Goal: Go to known website: Access a specific website the user already knows

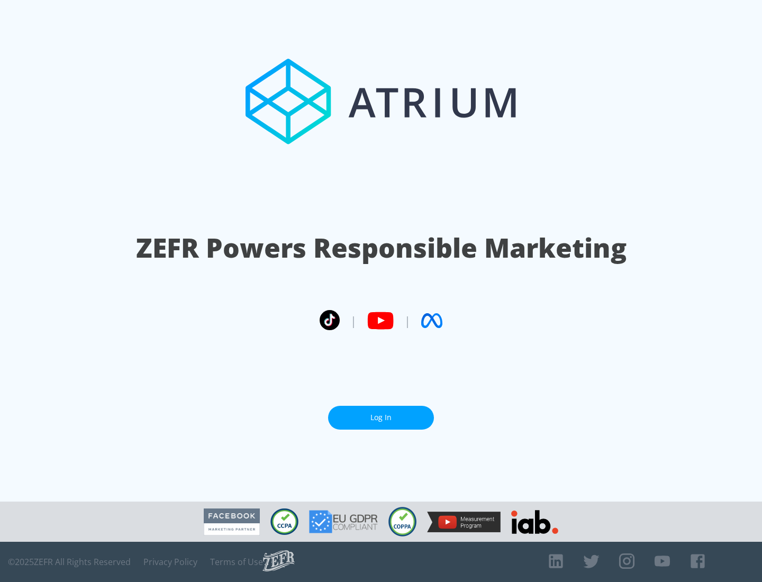
click at [381, 417] on link "Log In" at bounding box center [381, 418] width 106 height 24
